Goal: Information Seeking & Learning: Learn about a topic

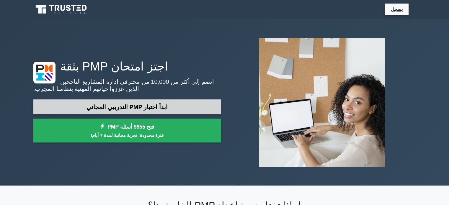
click at [112, 107] on font "ابدأ اختبار PMP التدريبي المجاني" at bounding box center [126, 107] width 81 height 6
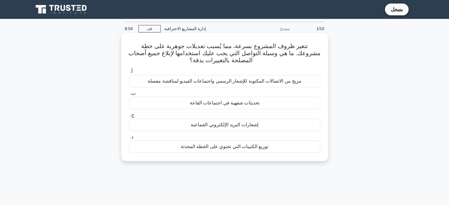
click at [177, 83] on font "مزيج من الاتصالات المكتوبة للإشعار الرسمي واجتماعات الفيديو لمناقشة مفصلة" at bounding box center [225, 81] width 154 height 5
click at [129, 74] on input "أ. مزيج من الاتصالات المكتوبة للإشعار الرسمي واجتماعات الفيديو لمناقشة مفصلة" at bounding box center [129, 72] width 0 height 4
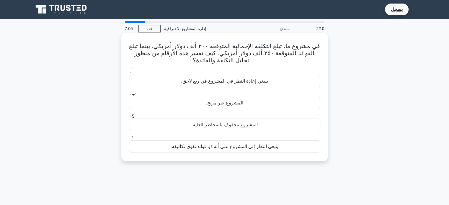
click at [198, 84] on font "ينبغي إعادة النظر في المشروع في ربع لاحق." at bounding box center [224, 81] width 87 height 5
click at [129, 74] on input "أ. ينبغي إعادة النظر في المشروع في ربع لاحق." at bounding box center [129, 72] width 0 height 4
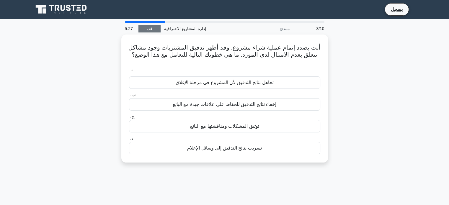
click at [143, 33] on div "5:27 قف إدارة المشاريع الاحترافية مبتدئ 3/10" at bounding box center [224, 29] width 207 height 12
click at [145, 26] on link "قف" at bounding box center [149, 28] width 22 height 7
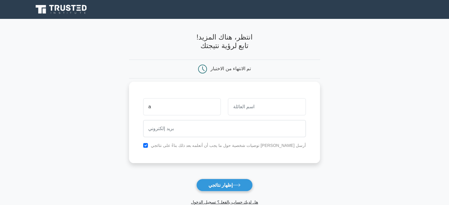
type input "[PERSON_NAME]"
click at [245, 110] on input "text" at bounding box center [267, 106] width 78 height 17
type input "[PERSON_NAME]"
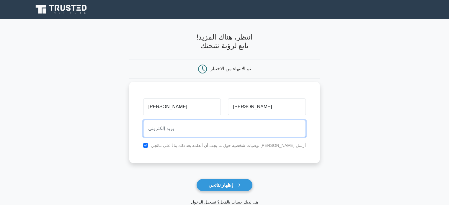
click at [228, 130] on input "email" at bounding box center [224, 128] width 162 height 17
type input "[EMAIL_ADDRESS][DOMAIN_NAME]"
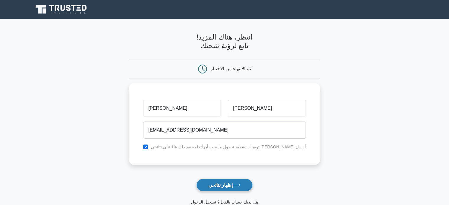
click at [218, 184] on font "إظهار نتائجي" at bounding box center [220, 185] width 24 height 5
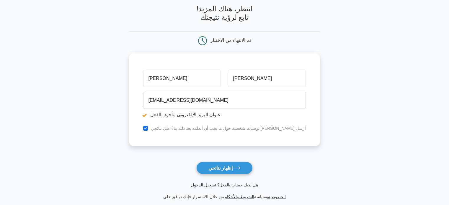
scroll to position [59, 0]
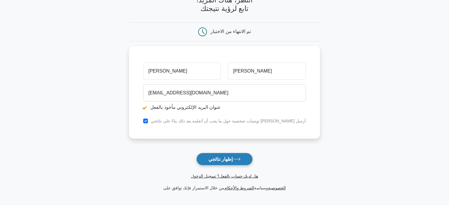
click at [217, 157] on font "إظهار نتائجي" at bounding box center [220, 159] width 24 height 5
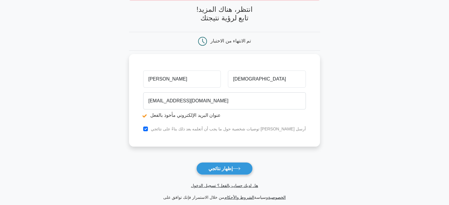
scroll to position [125, 0]
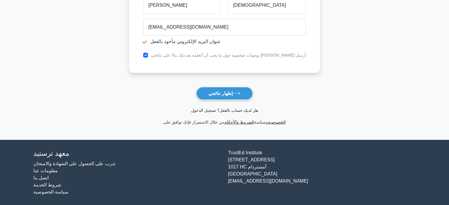
click at [233, 112] on font "هل لديك حساب بالفعل؟ تسجيل الدخول" at bounding box center [224, 110] width 67 height 5
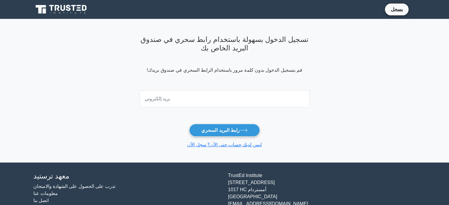
click at [195, 98] on input "email" at bounding box center [225, 98] width 170 height 17
type input "[EMAIL_ADDRESS][DOMAIN_NAME]"
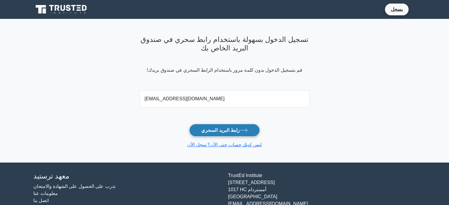
click at [208, 130] on font "رابط البريد السحري" at bounding box center [220, 130] width 38 height 5
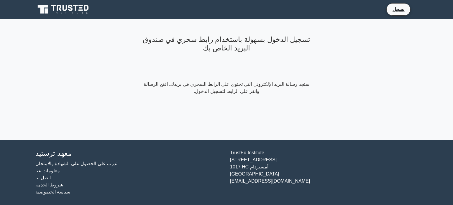
drag, startPoint x: 90, startPoint y: 55, endPoint x: 92, endPoint y: 63, distance: 8.1
click at [90, 56] on main "تسجيل الدخول بسهولة باستخدام رابط سحري في صندوق البريد الخاص بك ستجد رسالة البر…" at bounding box center [226, 79] width 453 height 121
click at [399, 10] on font "يسجل" at bounding box center [399, 9] width 12 height 5
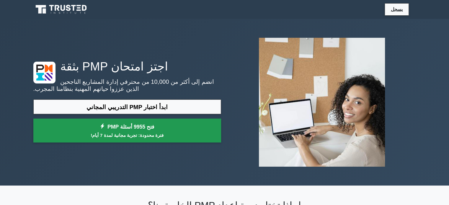
click at [97, 131] on link "فتح 9955 أسئلة PMP فترة محدودة: تجربة مجانية لمدة 7 أيام!" at bounding box center [127, 131] width 188 height 24
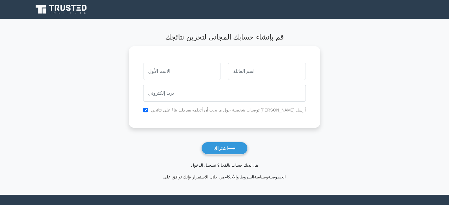
click at [201, 166] on font "هل لديك حساب بالفعل؟ تسجيل الدخول" at bounding box center [224, 165] width 67 height 5
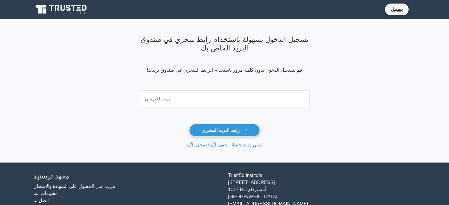
click at [189, 102] on input "email" at bounding box center [225, 98] width 170 height 17
type input "[EMAIL_ADDRESS][DOMAIN_NAME]"
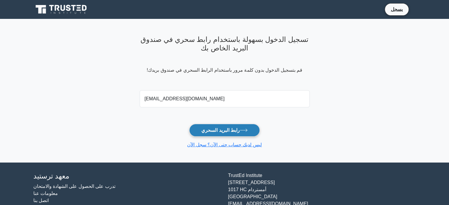
click at [207, 126] on button "رابط البريد السحري" at bounding box center [224, 130] width 71 height 13
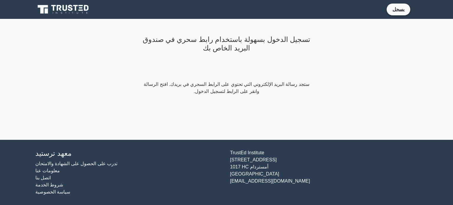
drag, startPoint x: 73, startPoint y: 105, endPoint x: 87, endPoint y: 106, distance: 14.5
click at [72, 105] on main "تسجيل الدخول بسهولة باستخدام رابط سحري في صندوق البريد الخاص بك ستجد رسالة البر…" at bounding box center [226, 79] width 453 height 121
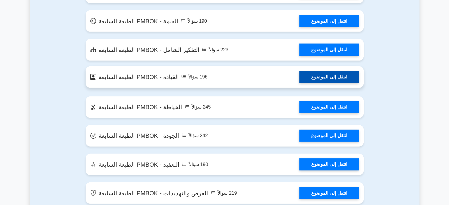
scroll to position [1299, 0]
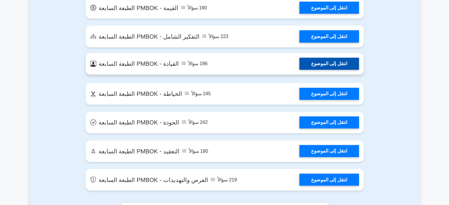
click at [299, 100] on link "انتقل إلى الموضوع" at bounding box center [329, 94] width 60 height 12
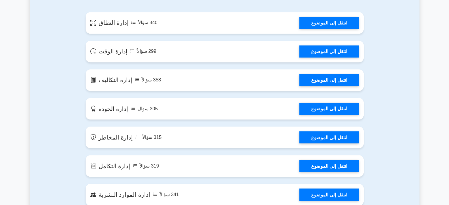
scroll to position [295, 0]
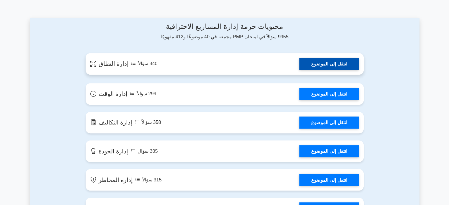
click at [328, 62] on link "انتقل إلى الموضوع" at bounding box center [329, 64] width 60 height 12
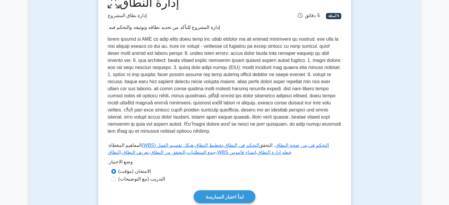
scroll to position [148, 0]
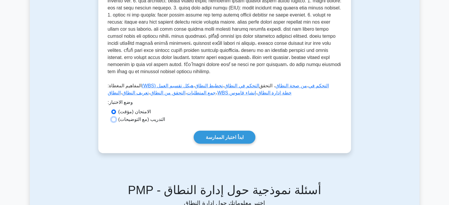
click at [114, 120] on input "التدريب (مع التوضيحات)" at bounding box center [113, 119] width 5 height 5
radio input "true"
click at [211, 140] on font "ابدأ اختبار الممارسة" at bounding box center [225, 137] width 38 height 5
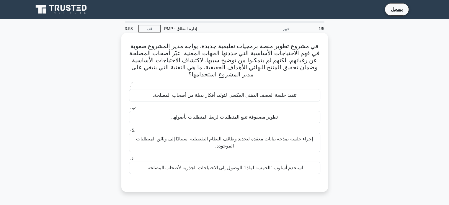
click at [172, 169] on font "استخدم أسلوب "الخمسة لماذا" للوصول إلى الاحتياجات الجذرية لأصحاب المصلحة." at bounding box center [224, 167] width 157 height 5
click at [129, 160] on input "د. استخدم أسلوب "الخمسة لماذا" للوصول إلى الاحتياجات الجذرية لأصحاب المصلحة." at bounding box center [129, 158] width 0 height 4
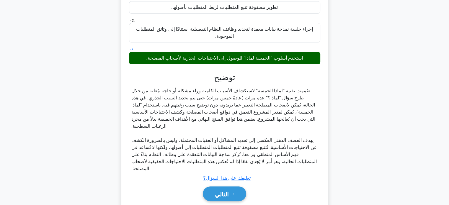
scroll to position [131, 0]
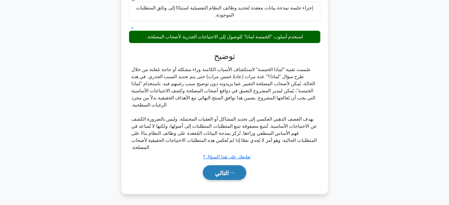
click at [225, 175] on font "التالي" at bounding box center [222, 173] width 14 height 6
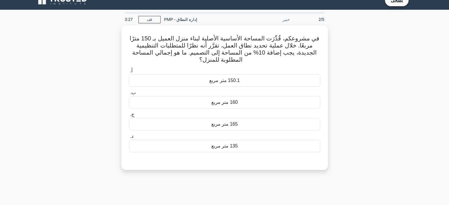
scroll to position [0, 0]
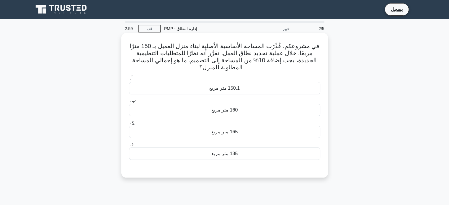
click at [198, 134] on div "165 متر مربع" at bounding box center [224, 132] width 191 height 12
click at [129, 124] on input "ج. 165 متر مربع" at bounding box center [129, 122] width 0 height 4
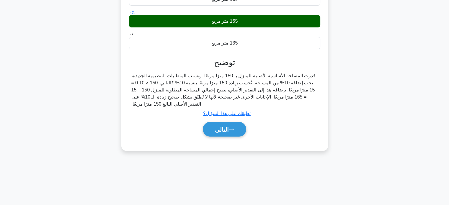
scroll to position [114, 0]
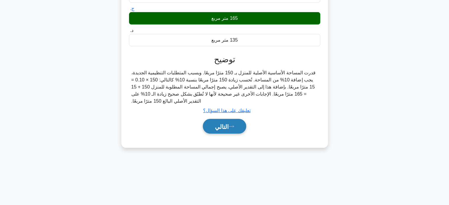
click at [215, 123] on font "التالي" at bounding box center [222, 126] width 14 height 6
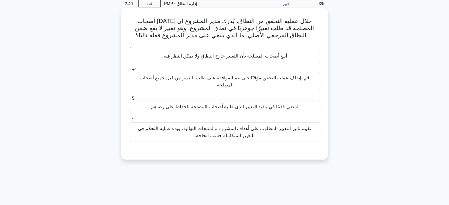
scroll to position [0, 0]
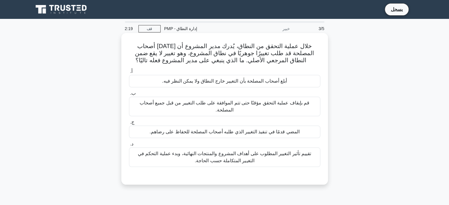
click at [184, 152] on font "تقييم تأثير التغيير المطلوب على أهداف المشروع والمنتجات النهائية، وبدء عملية ال…" at bounding box center [224, 157] width 173 height 12
click at [129, 146] on input "د. تقييم تأثير التغيير المطلوب على أهداف المشروع والمنتجات النهائية، وبدء عملية…" at bounding box center [129, 144] width 0 height 4
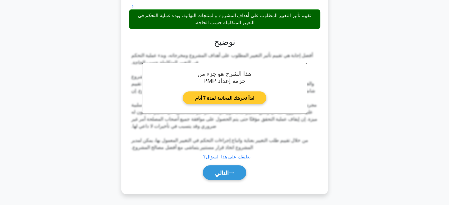
scroll to position [138, 0]
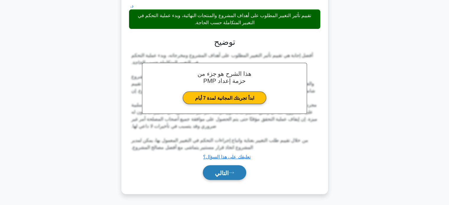
click at [222, 171] on font "التالي" at bounding box center [222, 173] width 14 height 6
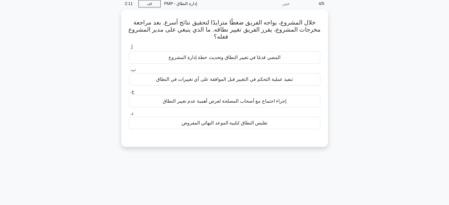
scroll to position [0, 0]
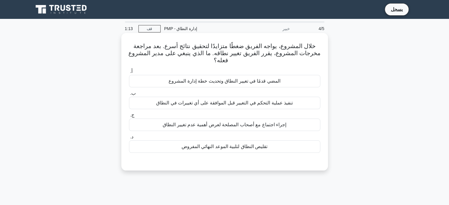
click at [197, 125] on font "إجراء اجتماع مع أصحاب المصلحة لعرض أهمية عدم تغيير النطاق" at bounding box center [225, 124] width 124 height 5
click at [129, 117] on input "ج. إجراء اجتماع مع أصحاب المصلحة لعرض أهمية عدم تغيير النطاق" at bounding box center [129, 115] width 0 height 4
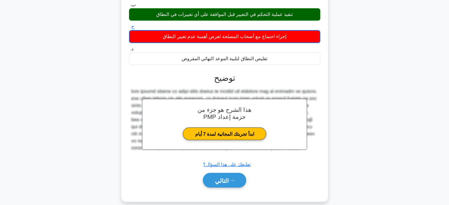
scroll to position [114, 0]
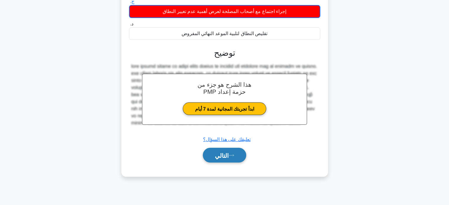
click at [211, 155] on button "التالي" at bounding box center [224, 155] width 43 height 15
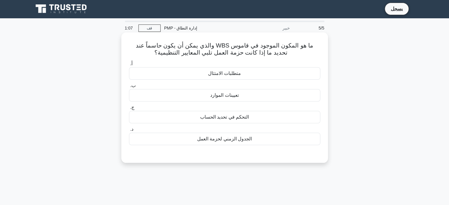
scroll to position [0, 0]
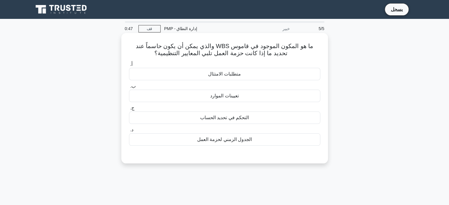
click at [207, 141] on font "الجدول الزمني لحزمة العمل" at bounding box center [224, 139] width 55 height 5
click at [129, 132] on input "د. الجدول الزمني لحزمة العمل" at bounding box center [129, 130] width 0 height 4
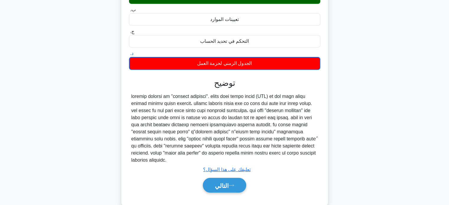
scroll to position [114, 0]
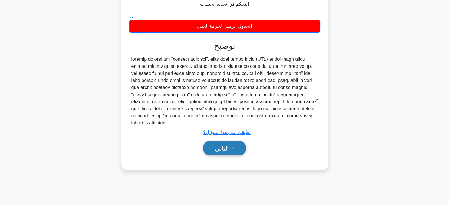
click at [229, 150] on font "التالي" at bounding box center [222, 148] width 14 height 6
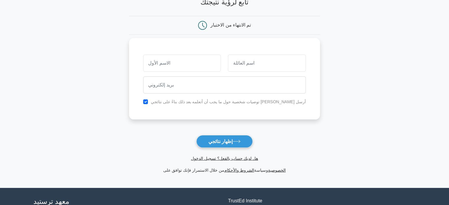
scroll to position [59, 0]
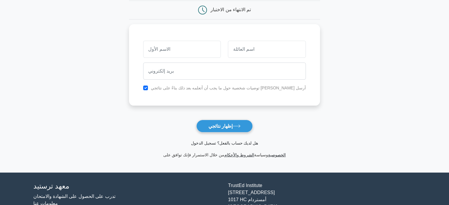
click at [207, 143] on font "هل لديك حساب بالفعل؟ تسجيل الدخول" at bounding box center [224, 143] width 67 height 5
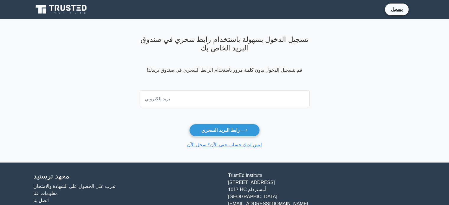
click at [197, 107] on input "email" at bounding box center [225, 98] width 170 height 17
type input "[EMAIL_ADDRESS][DOMAIN_NAME]"
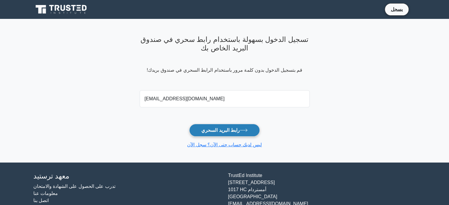
click at [209, 133] on font "رابط البريد السحري" at bounding box center [220, 130] width 38 height 5
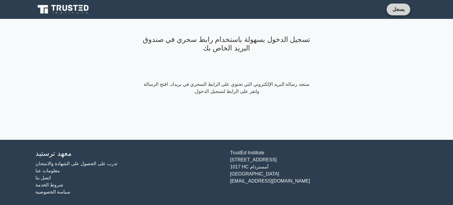
click at [398, 9] on font "يسجل" at bounding box center [399, 9] width 12 height 5
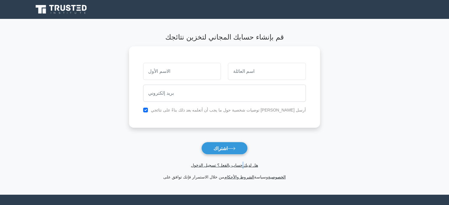
click at [242, 169] on span "هل لديك حساب بالفعل؟ تسجيل الدخول" at bounding box center [224, 165] width 186 height 7
click at [235, 165] on font "هل لديك حساب بالفعل؟ تسجيل الدخول" at bounding box center [224, 165] width 67 height 5
